Goal: Task Accomplishment & Management: Manage account settings

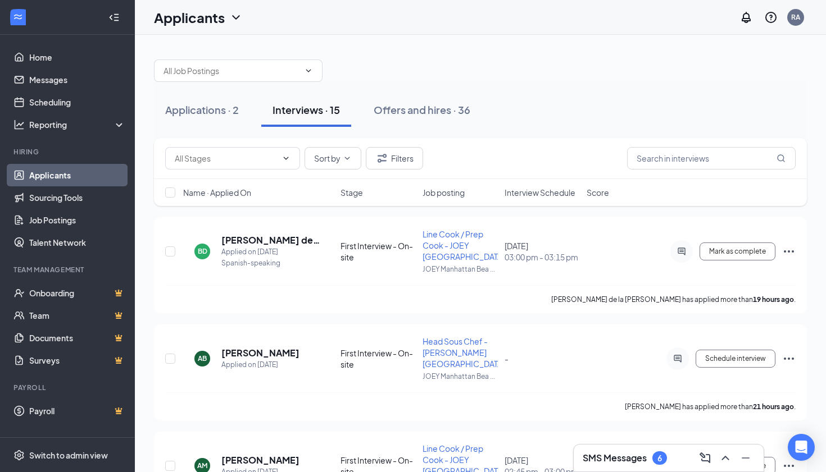
click at [537, 49] on div at bounding box center [480, 65] width 653 height 34
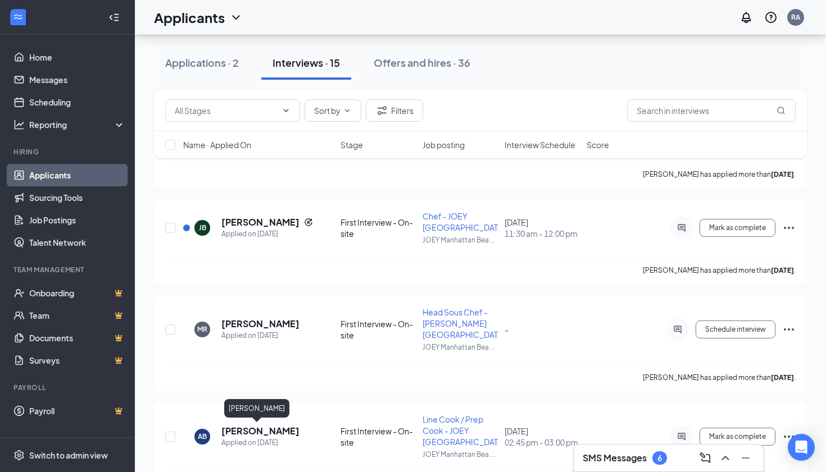
scroll to position [547, 0]
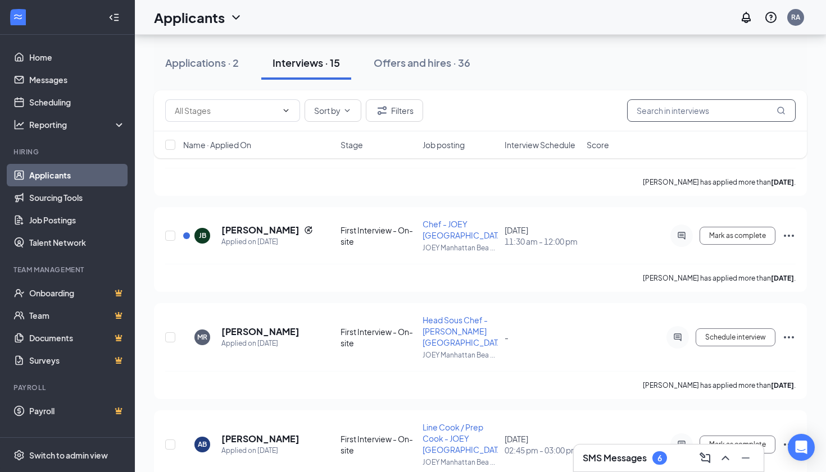
click at [689, 111] on input "text" at bounding box center [711, 110] width 169 height 22
click at [352, 112] on button "Sort by" at bounding box center [332, 110] width 57 height 22
click at [401, 97] on div "Sort by Filters" at bounding box center [480, 110] width 653 height 41
click at [394, 101] on button "Filters" at bounding box center [394, 110] width 57 height 22
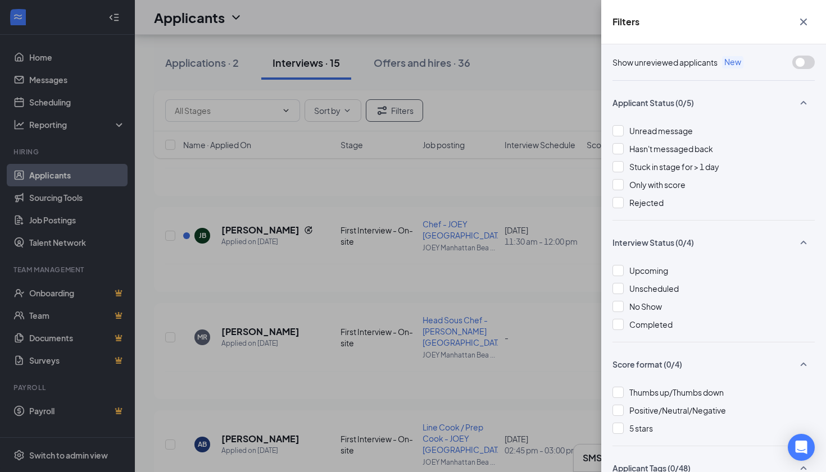
click at [272, 82] on div "Filters Show unreviewed applicants New Applicant Status (0/5) Unread message Ha…" at bounding box center [413, 236] width 826 height 472
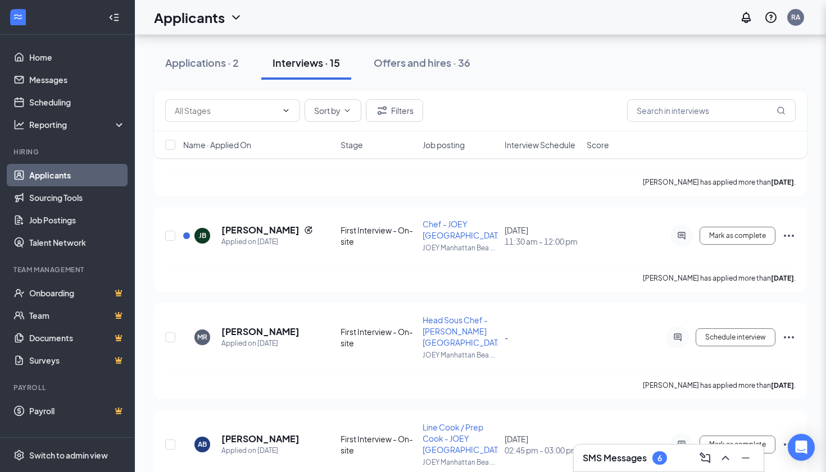
click at [275, 101] on div "Filters Show unreviewed applicants New Applicant Status (0/5) Unread message Ha…" at bounding box center [413, 236] width 826 height 472
click at [276, 112] on input "text" at bounding box center [226, 110] width 102 height 12
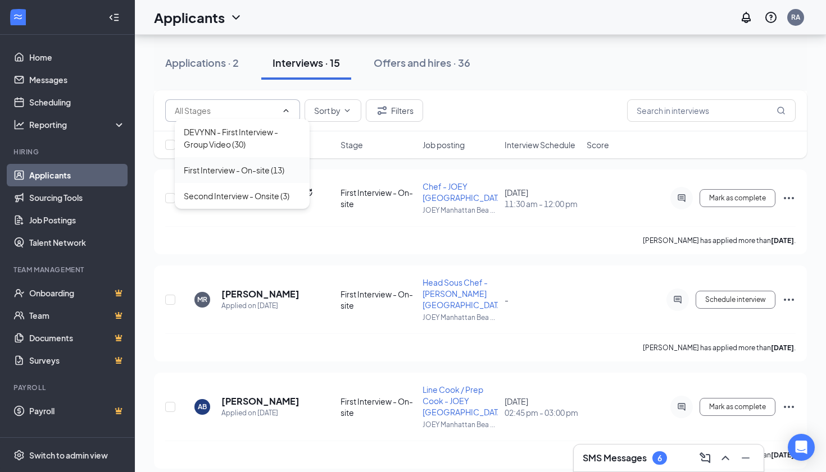
scroll to position [469, 0]
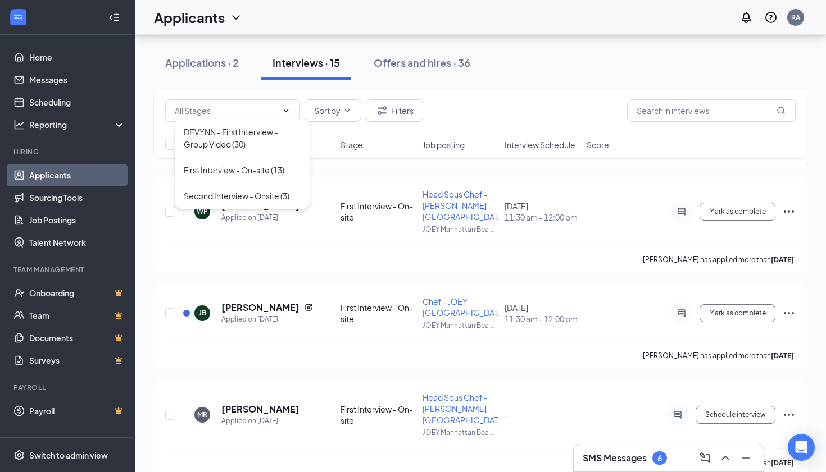
click at [520, 88] on div "Applications · 2 Interviews · 15 Offers and hires · 36" at bounding box center [480, 63] width 653 height 56
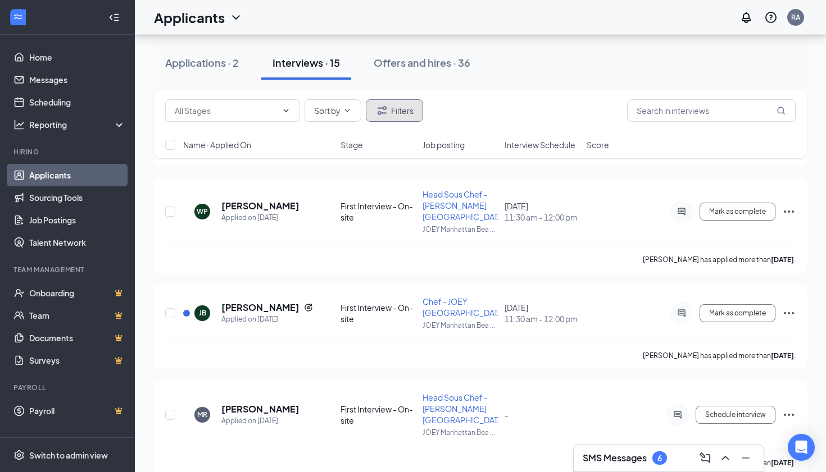
click at [420, 115] on button "Filters" at bounding box center [394, 110] width 57 height 22
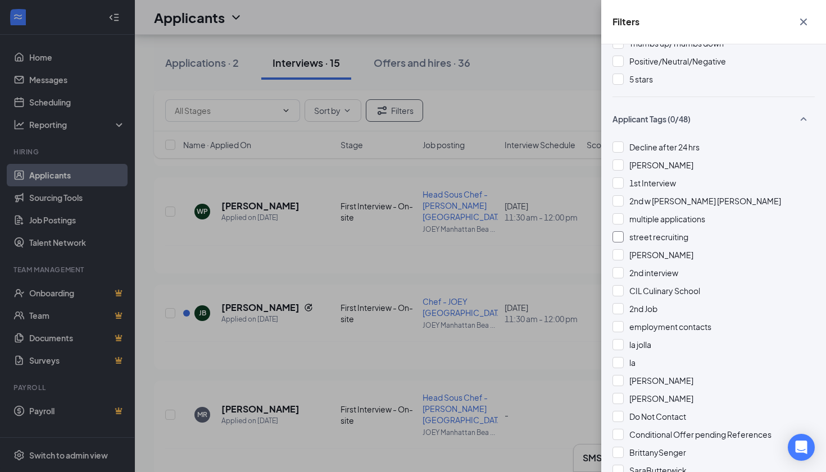
scroll to position [352, 0]
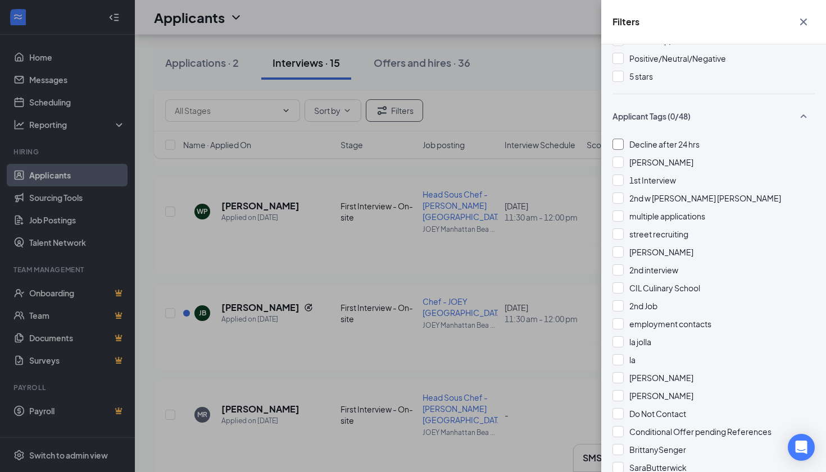
click at [647, 146] on span "Decline after 24 hrs" at bounding box center [664, 144] width 70 height 10
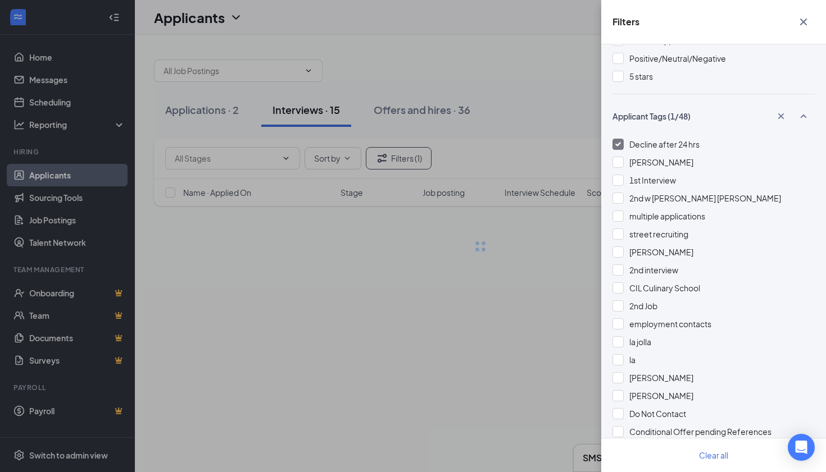
click at [499, 112] on div "Filters Show unreviewed applicants New Applicant Status (0/5) Unread message Ha…" at bounding box center [413, 236] width 826 height 472
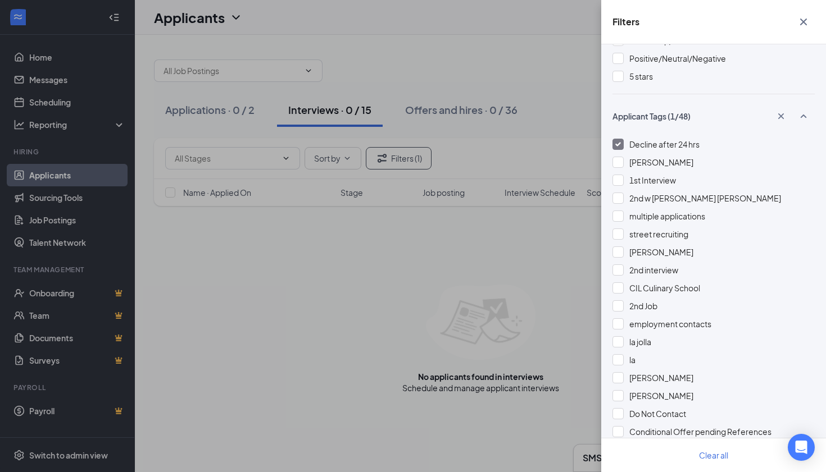
click at [805, 24] on icon "Cross" at bounding box center [803, 22] width 7 height 7
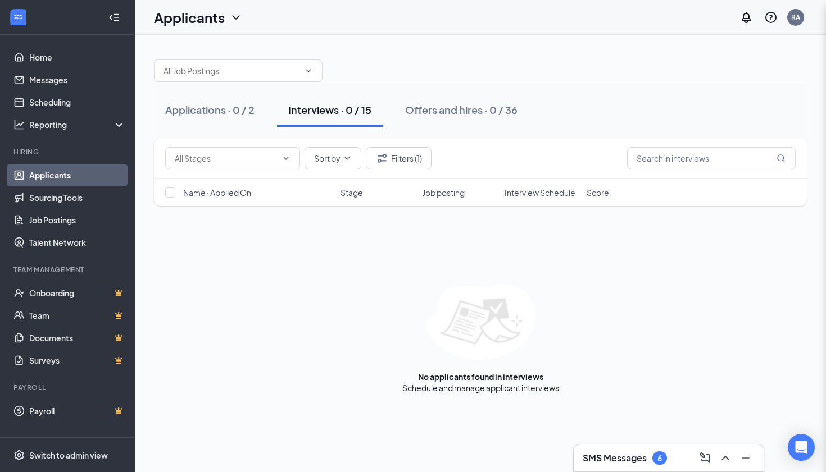
click at [608, 83] on div "Filters Show unreviewed applicants New Applicant Status (0/5) Unread message Ha…" at bounding box center [413, 236] width 826 height 472
click at [418, 157] on button "Filters (1)" at bounding box center [399, 158] width 66 height 22
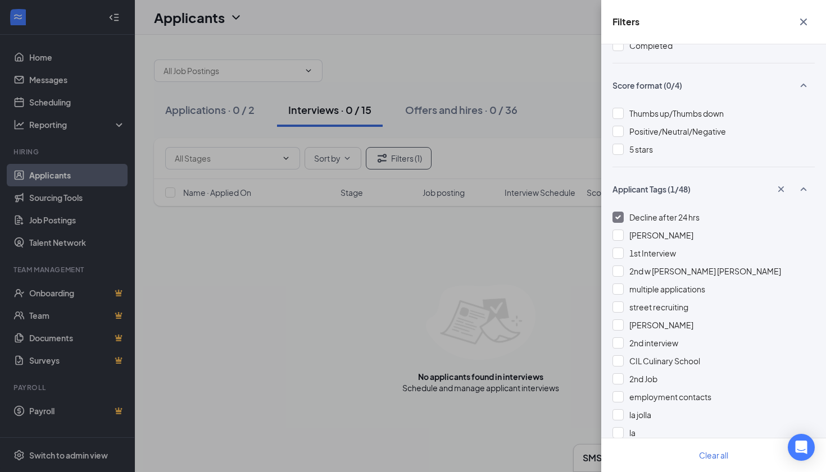
scroll to position [296, 0]
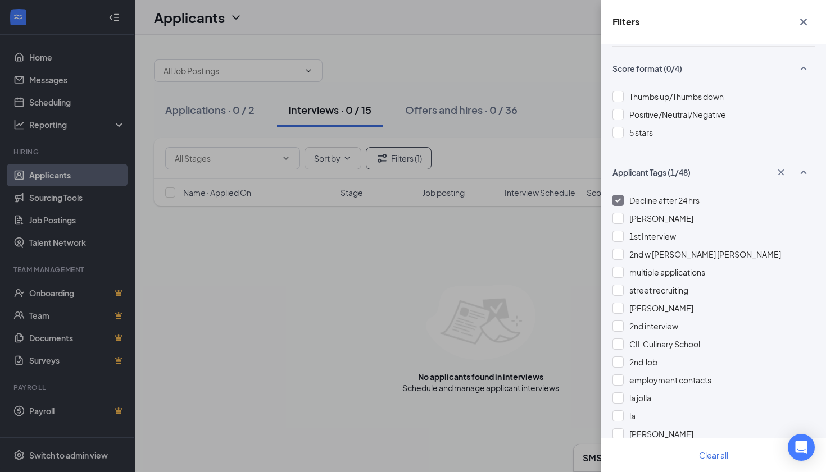
click at [619, 201] on img at bounding box center [618, 200] width 6 height 4
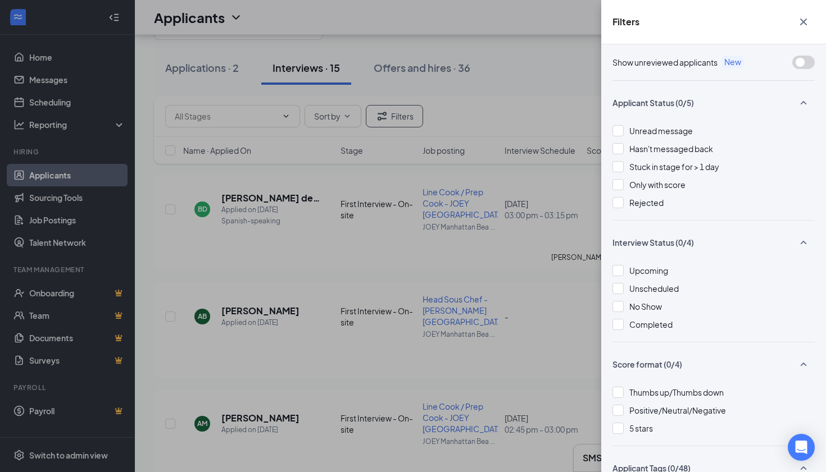
scroll to position [39, 0]
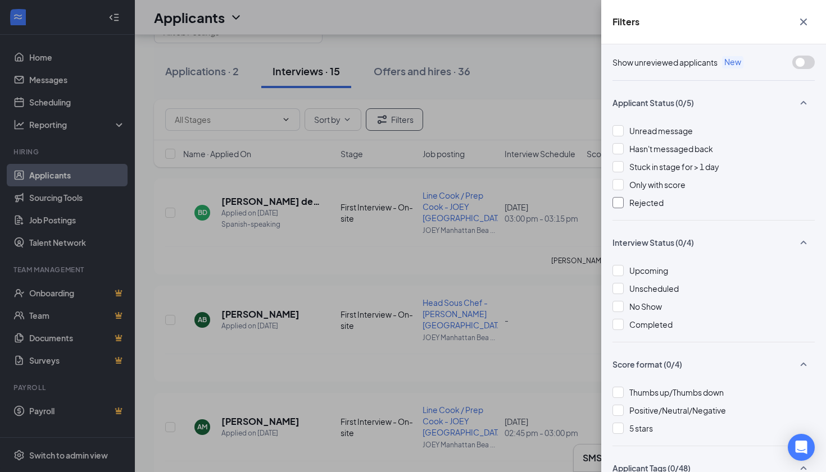
click at [624, 198] on div "Rejected" at bounding box center [713, 203] width 202 height 12
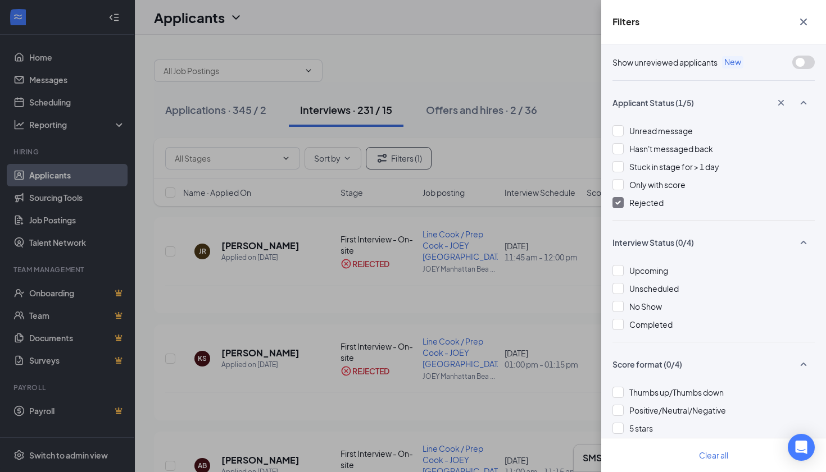
click at [532, 106] on div "Filters Show unreviewed applicants New Applicant Status (1/5) Unread message Ha…" at bounding box center [413, 236] width 826 height 472
click at [802, 21] on icon "Cross" at bounding box center [803, 22] width 7 height 7
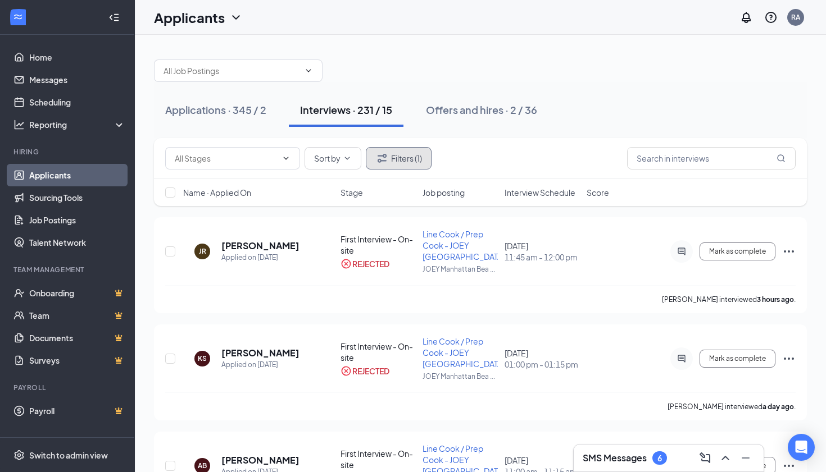
click at [389, 157] on button "Filters (1)" at bounding box center [399, 158] width 66 height 22
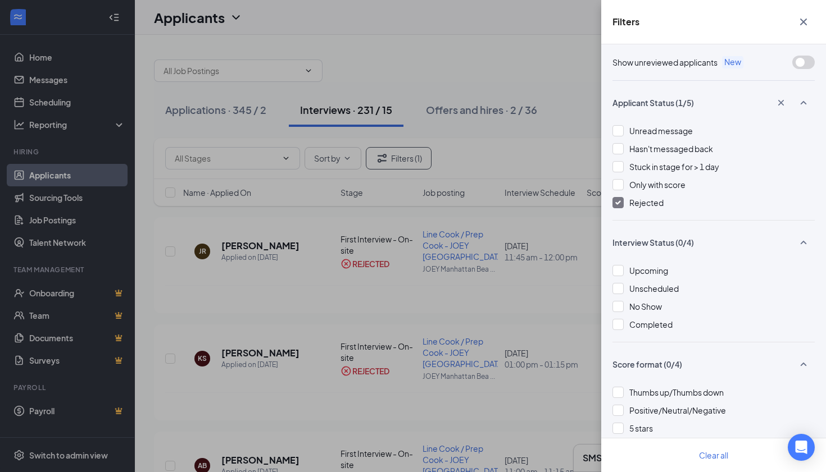
click at [618, 199] on div at bounding box center [617, 202] width 11 height 11
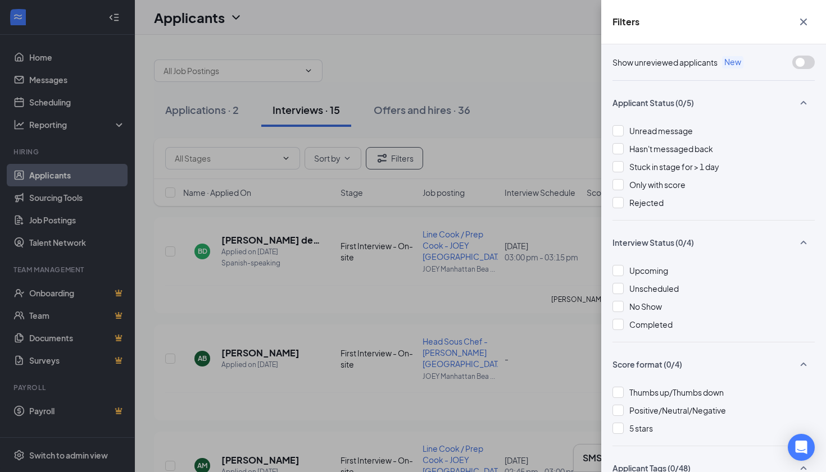
click at [224, 124] on div "Filters Show unreviewed applicants New Applicant Status (0/5) Unread message Ha…" at bounding box center [413, 236] width 826 height 472
click at [226, 113] on div "Filters Show unreviewed applicants New Applicant Status (0/5) Unread message Ha…" at bounding box center [413, 236] width 826 height 472
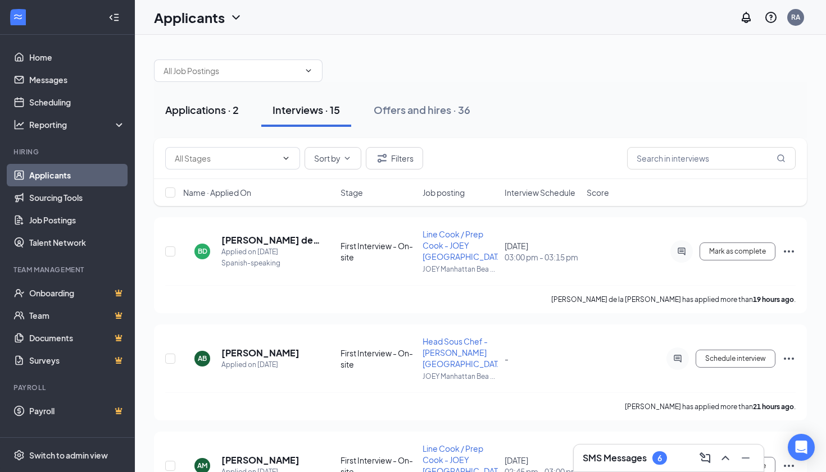
click at [210, 109] on div "Applications · 2" at bounding box center [202, 110] width 74 height 14
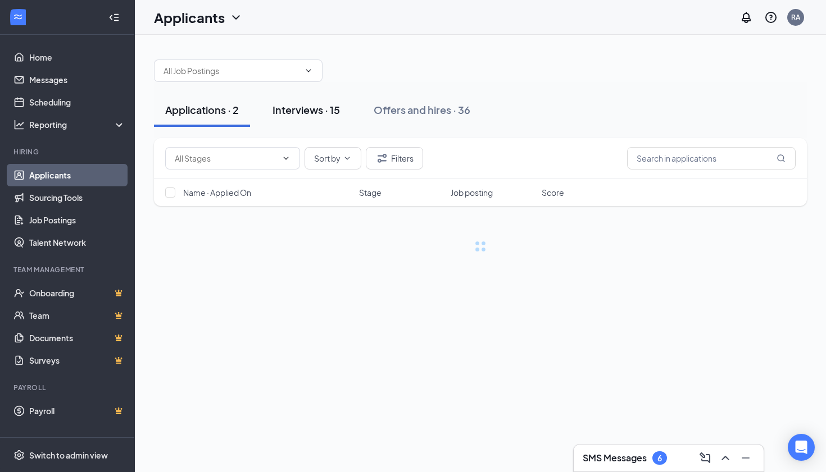
click at [333, 99] on button "Interviews · 15" at bounding box center [306, 110] width 90 height 34
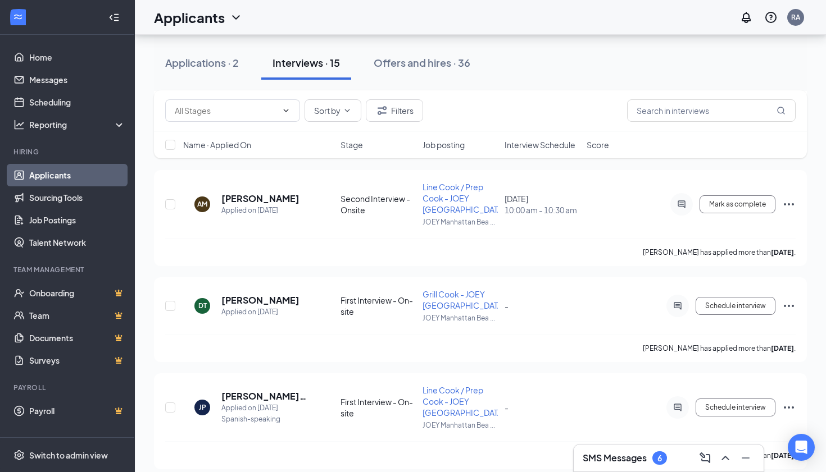
scroll to position [1312, 0]
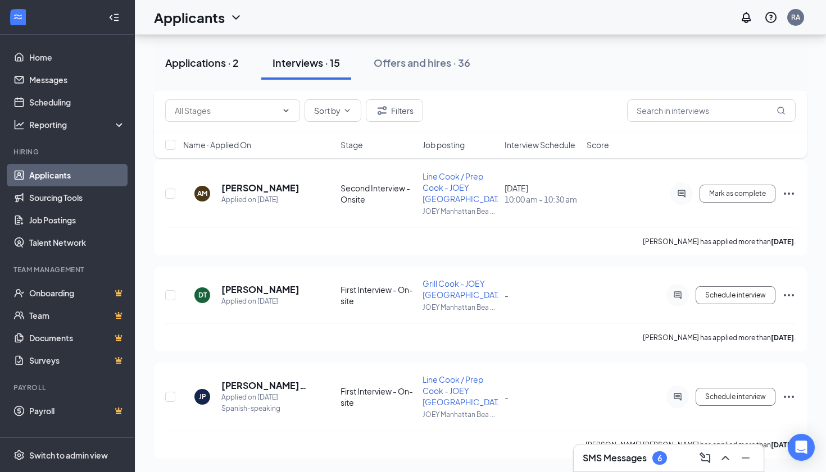
click at [225, 63] on div "Applications · 2" at bounding box center [202, 63] width 74 height 14
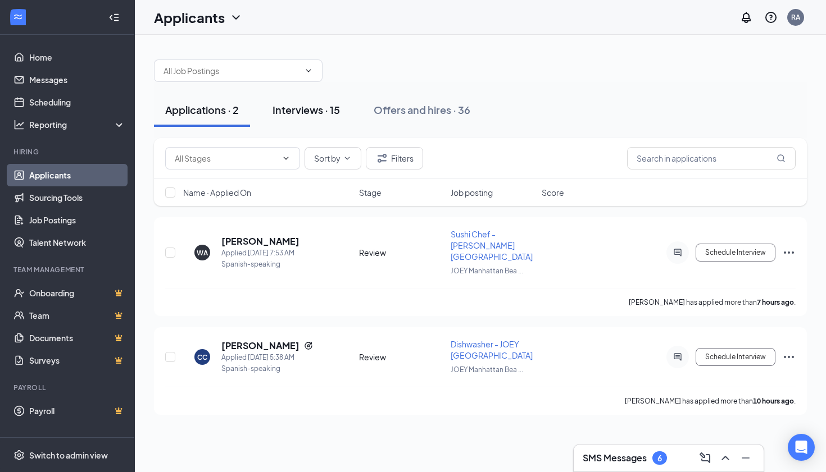
click at [325, 99] on button "Interviews · 15" at bounding box center [306, 110] width 90 height 34
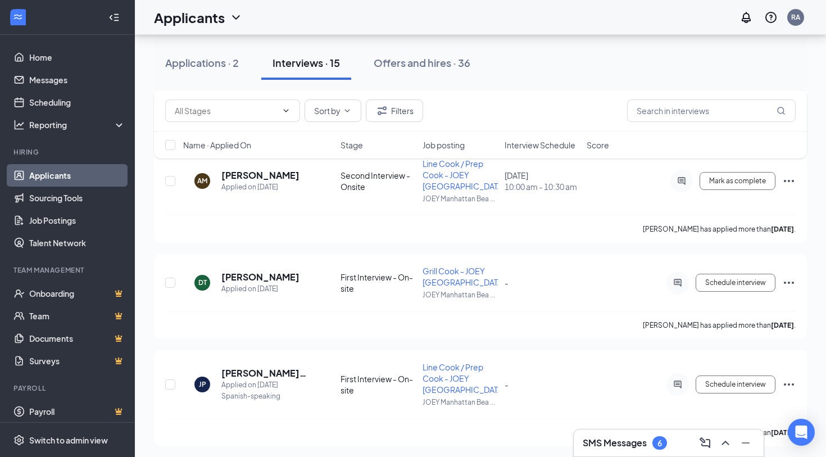
scroll to position [1326, 0]
